Goal: Transaction & Acquisition: Purchase product/service

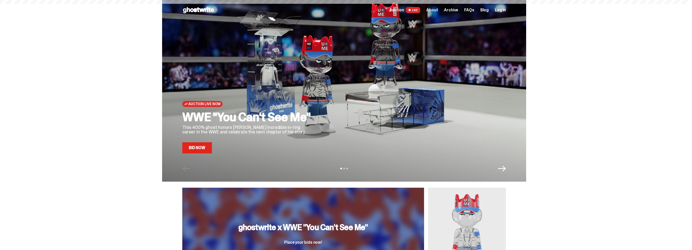
click at [410, 10] on span at bounding box center [409, 10] width 2 height 2
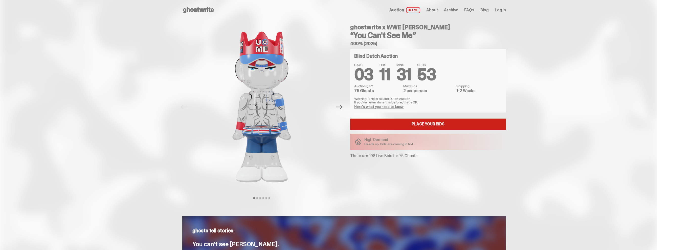
click at [422, 125] on link "Place your Bids" at bounding box center [428, 124] width 156 height 11
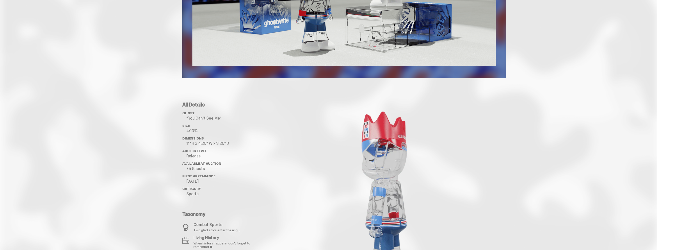
scroll to position [505, 0]
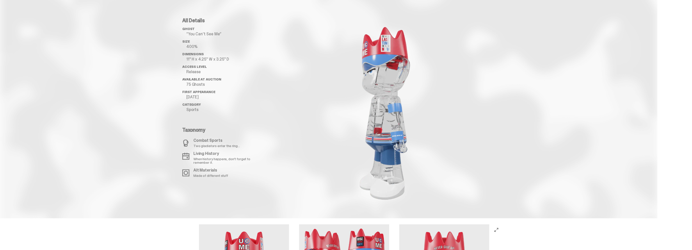
click at [408, 118] on image "lottie-animation-container" at bounding box center [384, 112] width 106 height 189
click at [403, 123] on image "lottie-animation-container" at bounding box center [384, 112] width 106 height 189
click at [400, 127] on image "lottie-animation-container" at bounding box center [384, 112] width 106 height 189
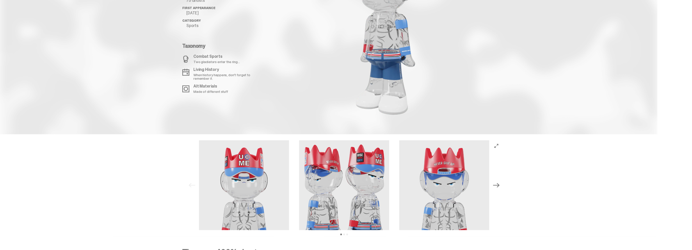
scroll to position [674, 0]
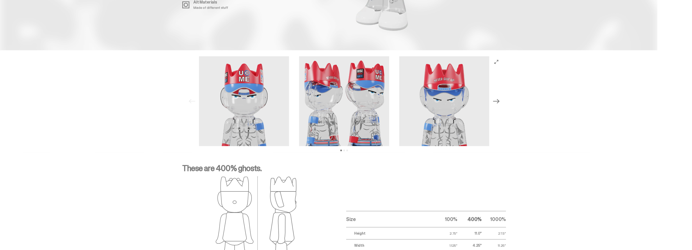
click at [497, 103] on icon "Next" at bounding box center [496, 101] width 7 height 7
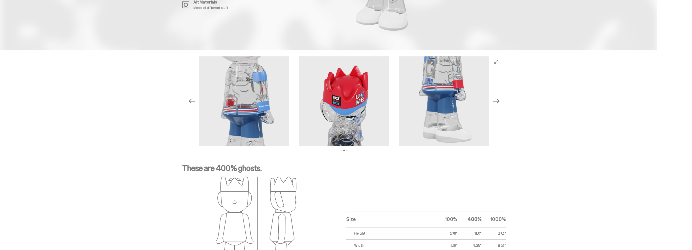
click at [498, 101] on icon "Next" at bounding box center [496, 101] width 7 height 7
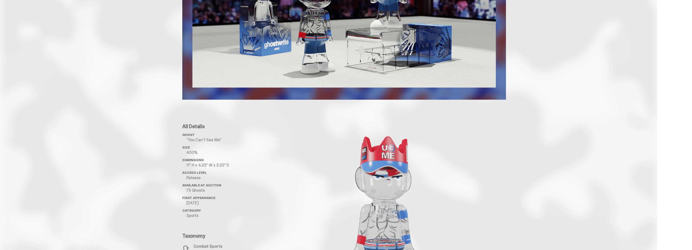
scroll to position [0, 0]
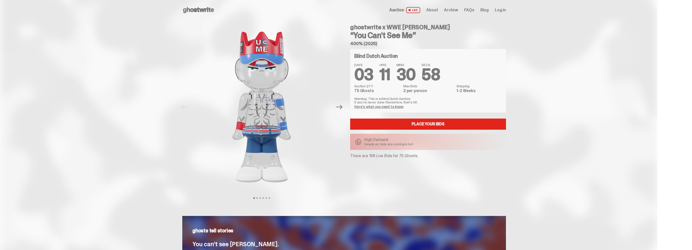
click at [206, 13] on icon at bounding box center [198, 10] width 32 height 8
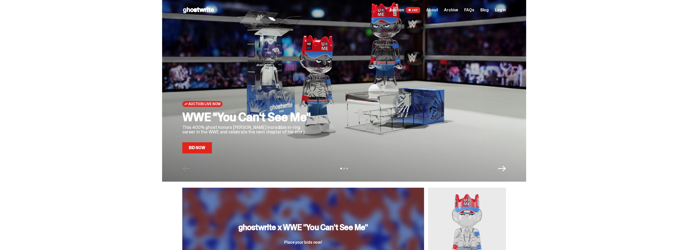
click at [504, 171] on icon "Next" at bounding box center [502, 169] width 8 height 6
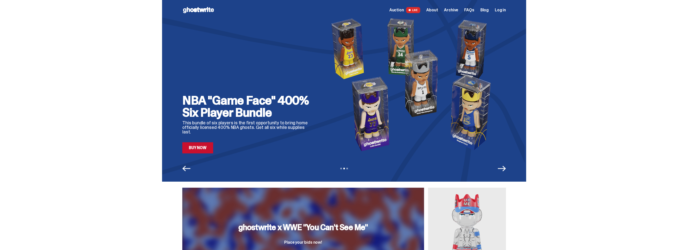
click at [504, 171] on icon "Next" at bounding box center [502, 169] width 8 height 6
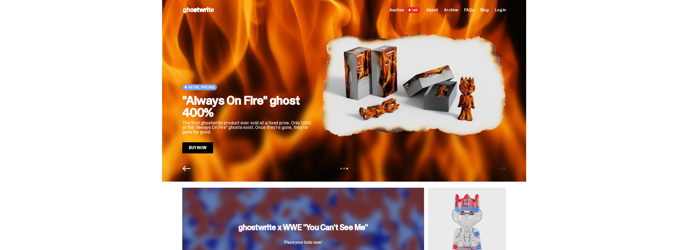
click at [504, 171] on div "View slide 1 View slide 2 View slide 3" at bounding box center [344, 169] width 364 height 8
click at [437, 10] on span "About" at bounding box center [432, 10] width 12 height 4
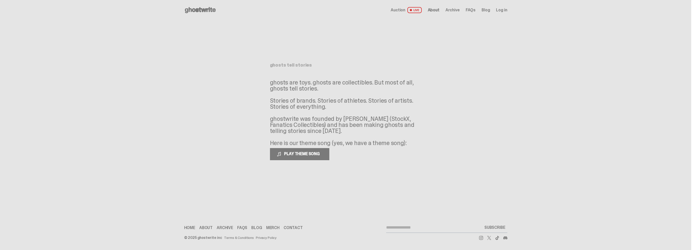
click at [453, 12] on span "Archive" at bounding box center [453, 10] width 14 height 4
